Goal: Task Accomplishment & Management: Use online tool/utility

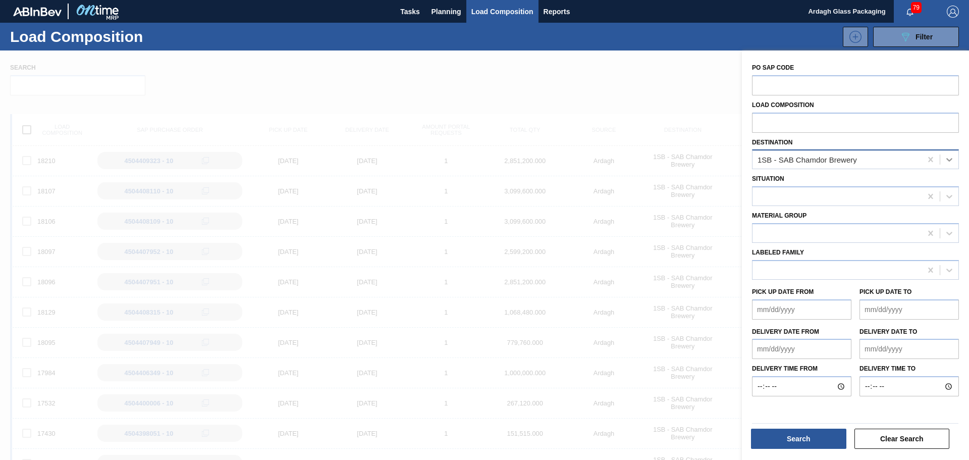
click at [947, 156] on icon at bounding box center [949, 159] width 10 height 10
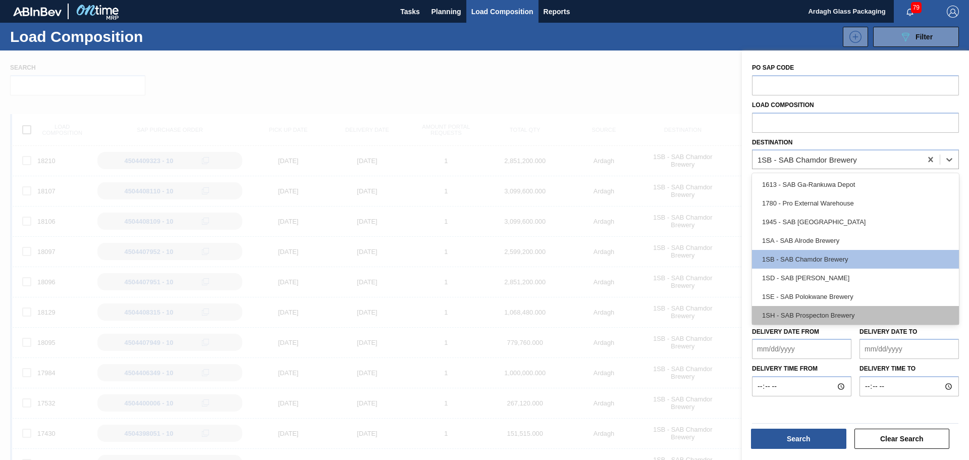
scroll to position [39, 0]
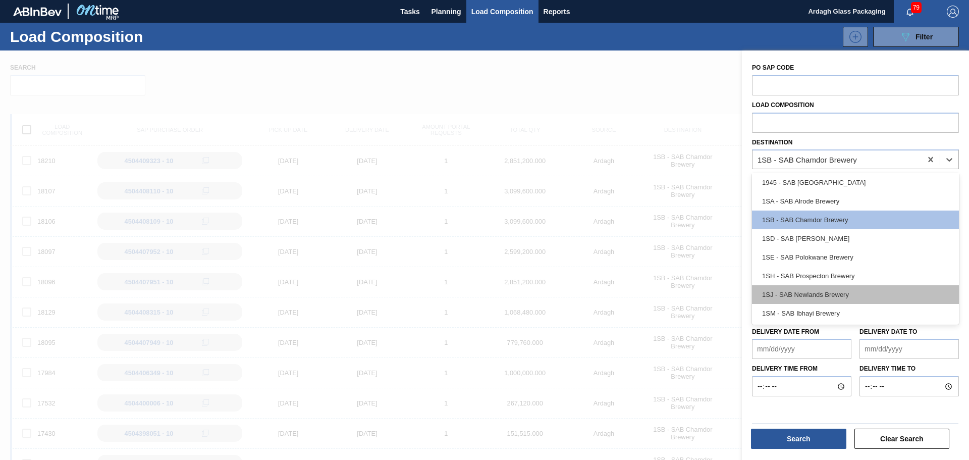
click at [826, 293] on div "1SJ - SAB Newlands Brewery" at bounding box center [855, 294] width 207 height 19
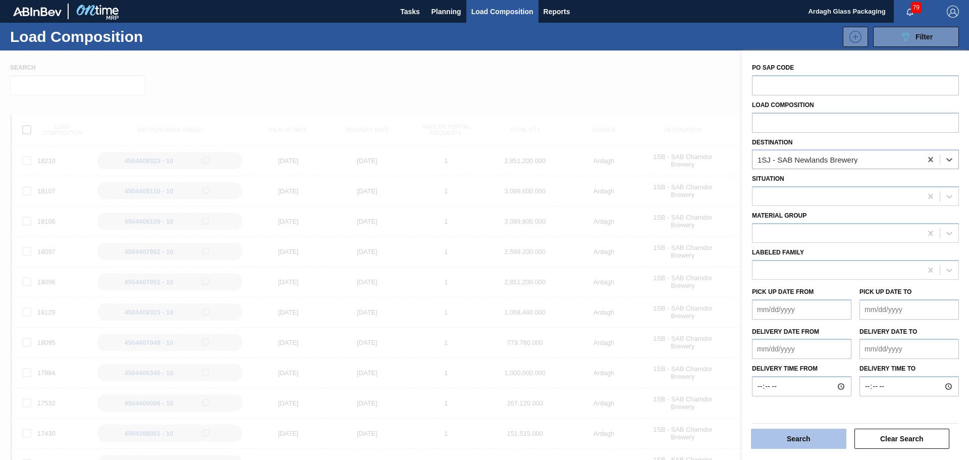
click at [789, 436] on button "Search" at bounding box center [798, 438] width 95 height 20
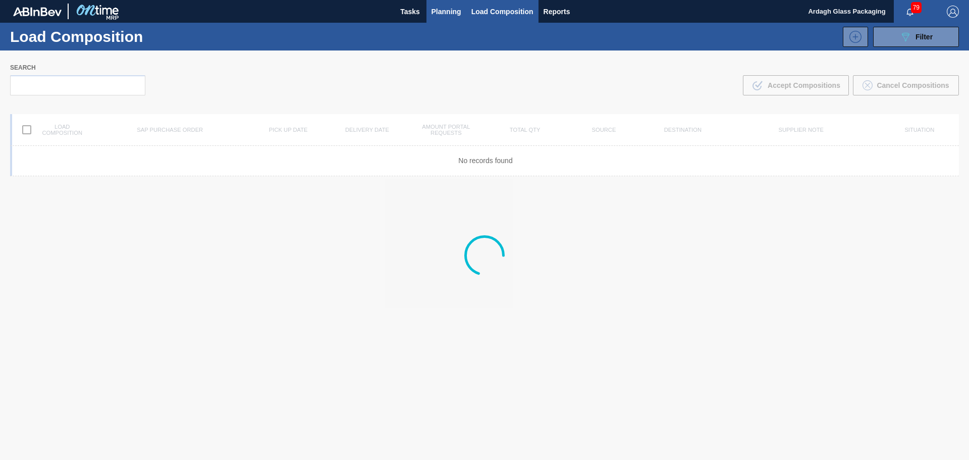
click at [442, 11] on span "Planning" at bounding box center [446, 12] width 30 height 12
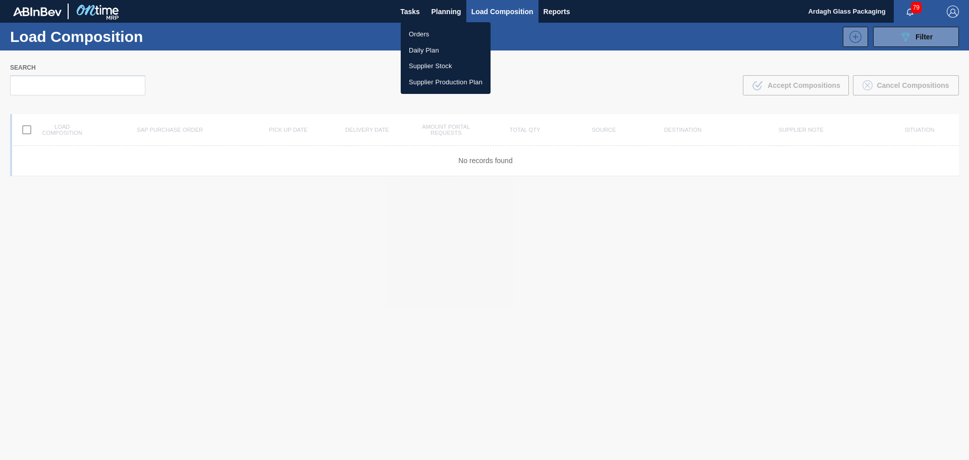
click at [442, 11] on div at bounding box center [484, 230] width 969 height 460
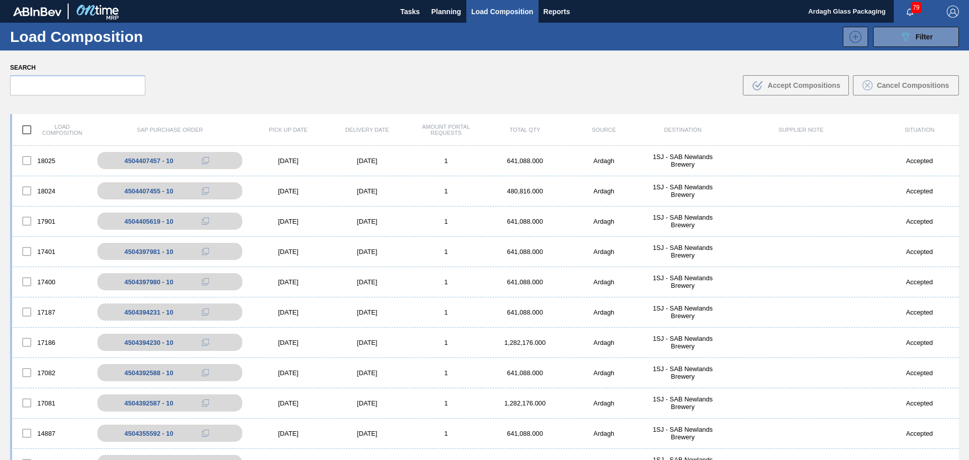
click at [442, 11] on span "Planning" at bounding box center [446, 12] width 30 height 12
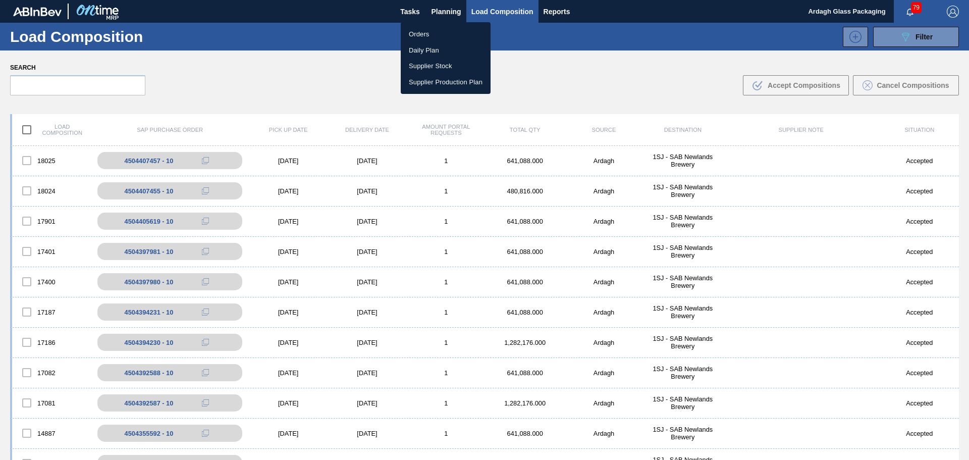
click at [421, 33] on li "Orders" at bounding box center [446, 34] width 90 height 16
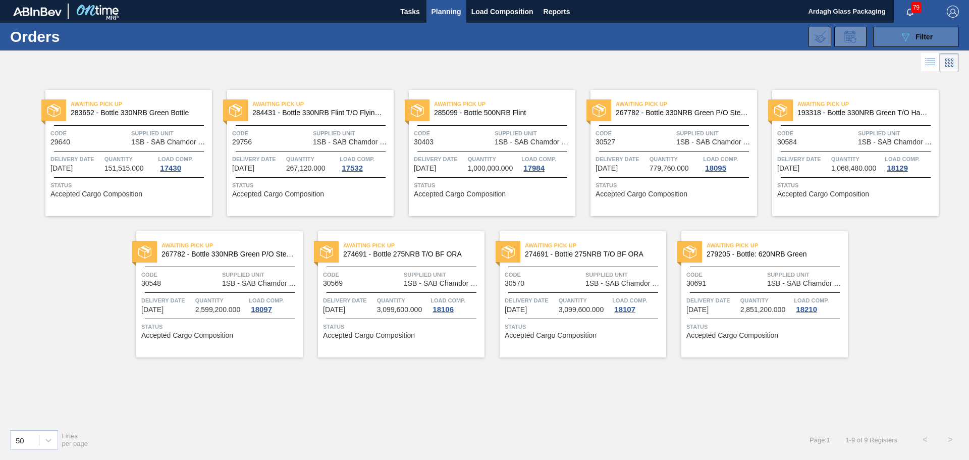
click at [902, 37] on icon "089F7B8B-B2A5-4AFE-B5C0-19BA573D28AC" at bounding box center [905, 37] width 12 height 12
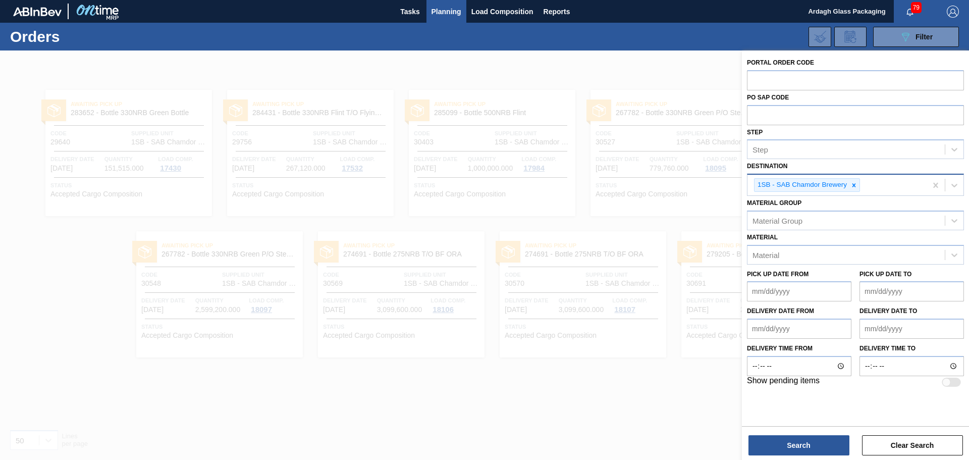
click at [851, 185] on icon at bounding box center [853, 185] width 7 height 7
click at [957, 183] on icon at bounding box center [954, 184] width 10 height 10
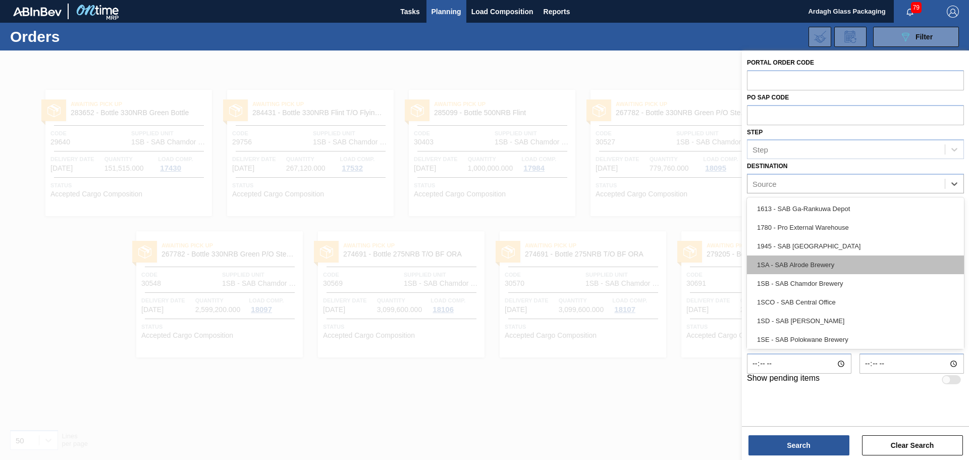
scroll to position [58, 0]
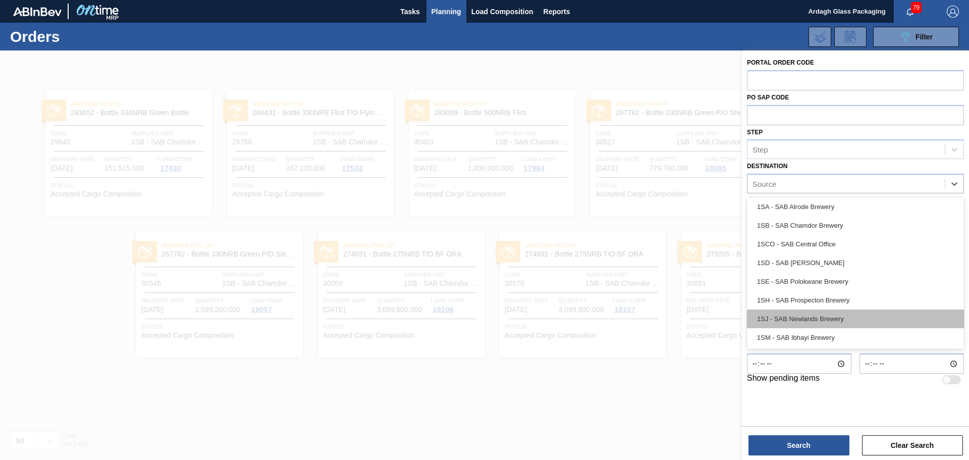
click at [821, 317] on div "1SJ - SAB Newlands Brewery" at bounding box center [855, 318] width 217 height 19
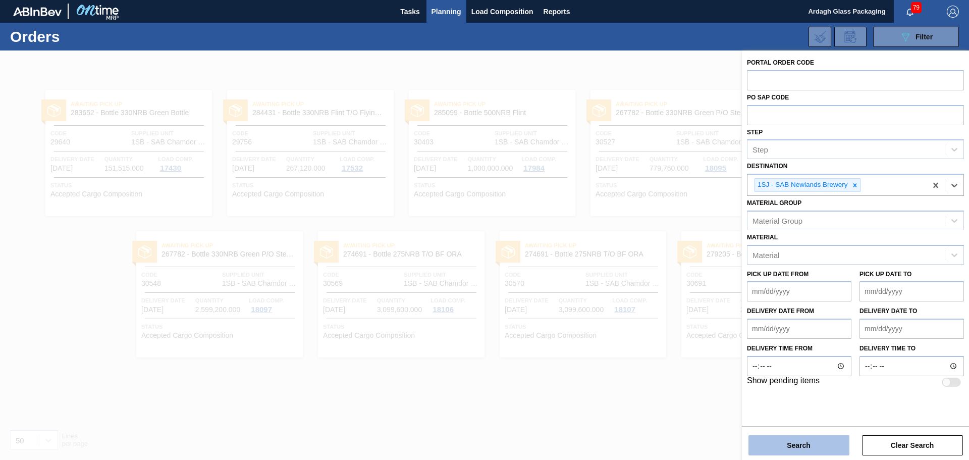
click at [804, 444] on button "Search" at bounding box center [798, 445] width 101 height 20
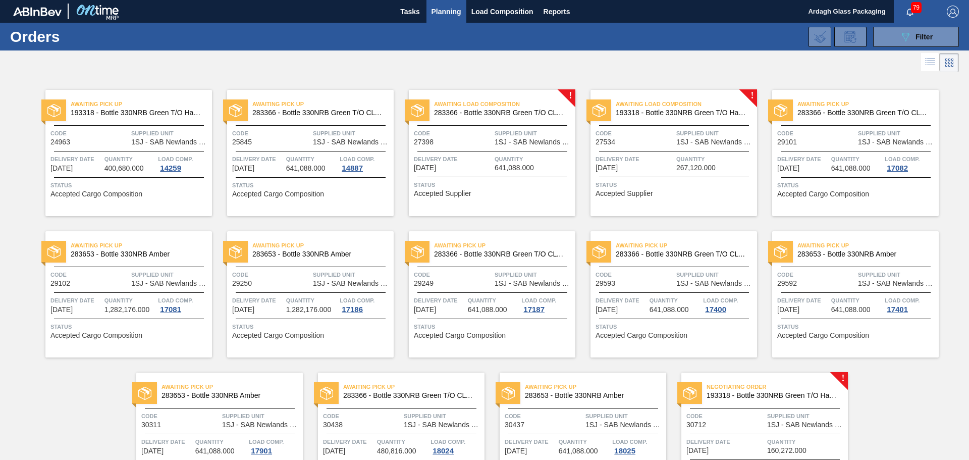
scroll to position [76, 0]
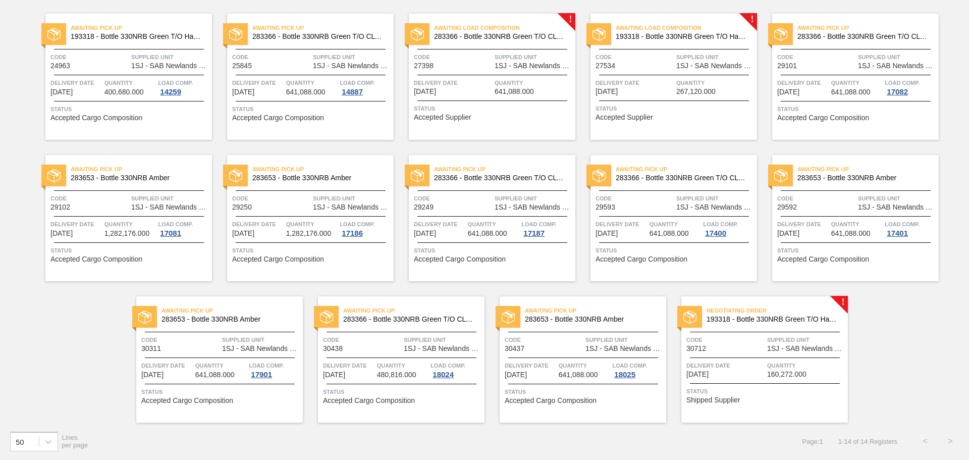
click at [709, 352] on div "Negotiating Order 193318 - Bottle 330NRB Green T/O Handi Fly Fish Code 30712 Su…" at bounding box center [764, 359] width 166 height 126
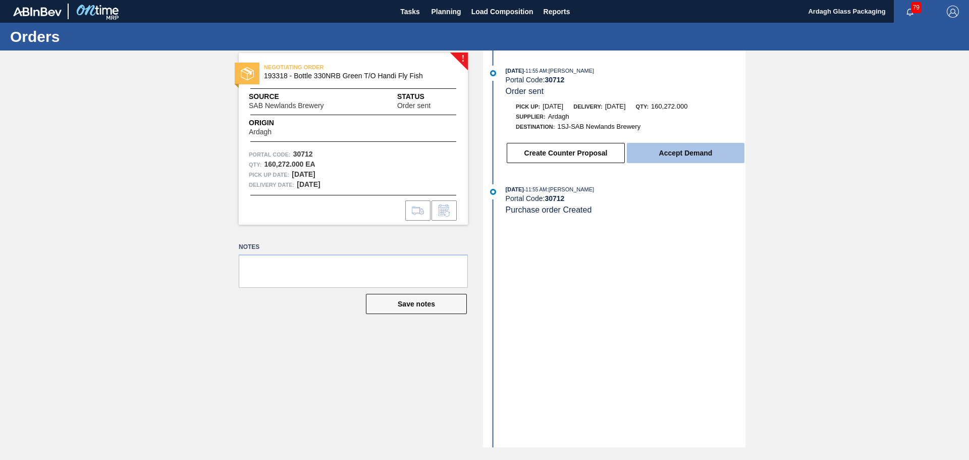
click at [692, 158] on button "Accept Demand" at bounding box center [686, 153] width 118 height 20
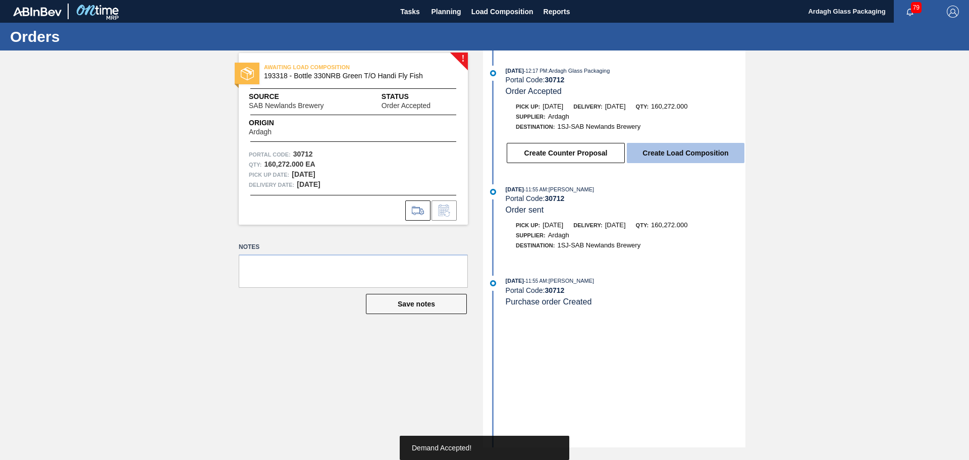
click at [698, 158] on button "Create Load Composition" at bounding box center [686, 153] width 118 height 20
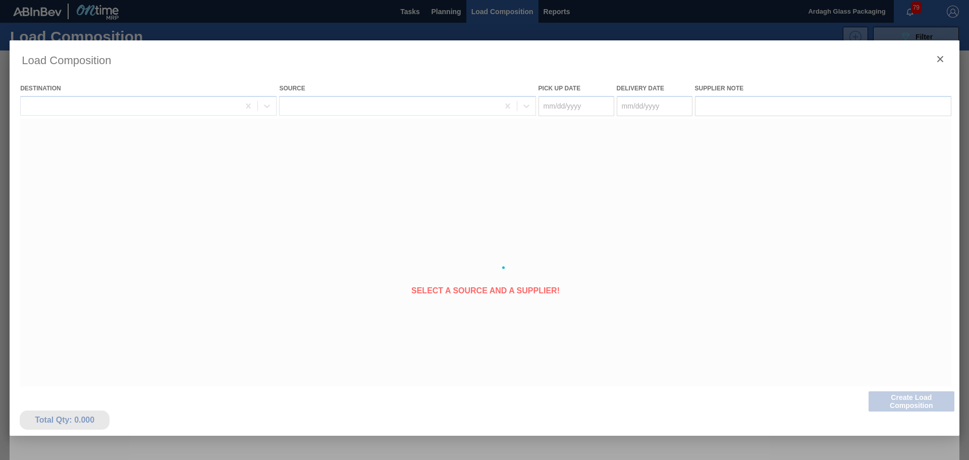
type Date "[DATE]"
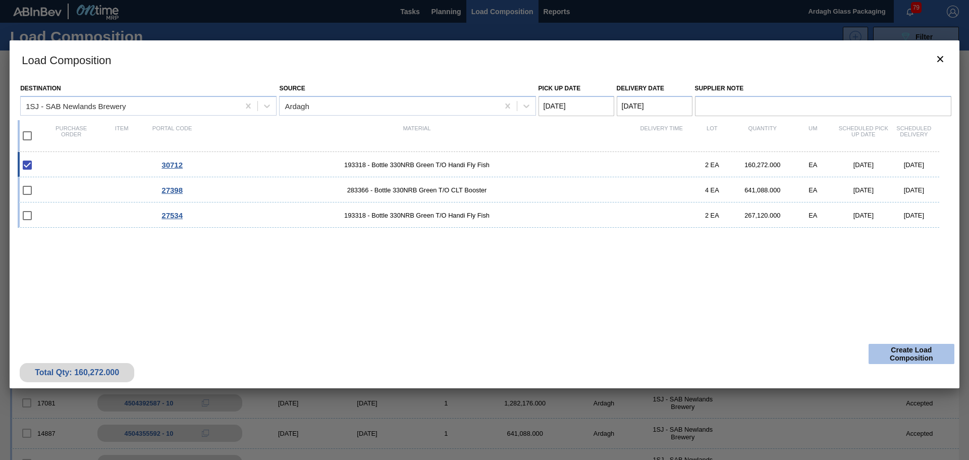
click at [885, 359] on button "Create Load Composition" at bounding box center [911, 354] width 86 height 20
